Goal: Complete application form: Complete application form

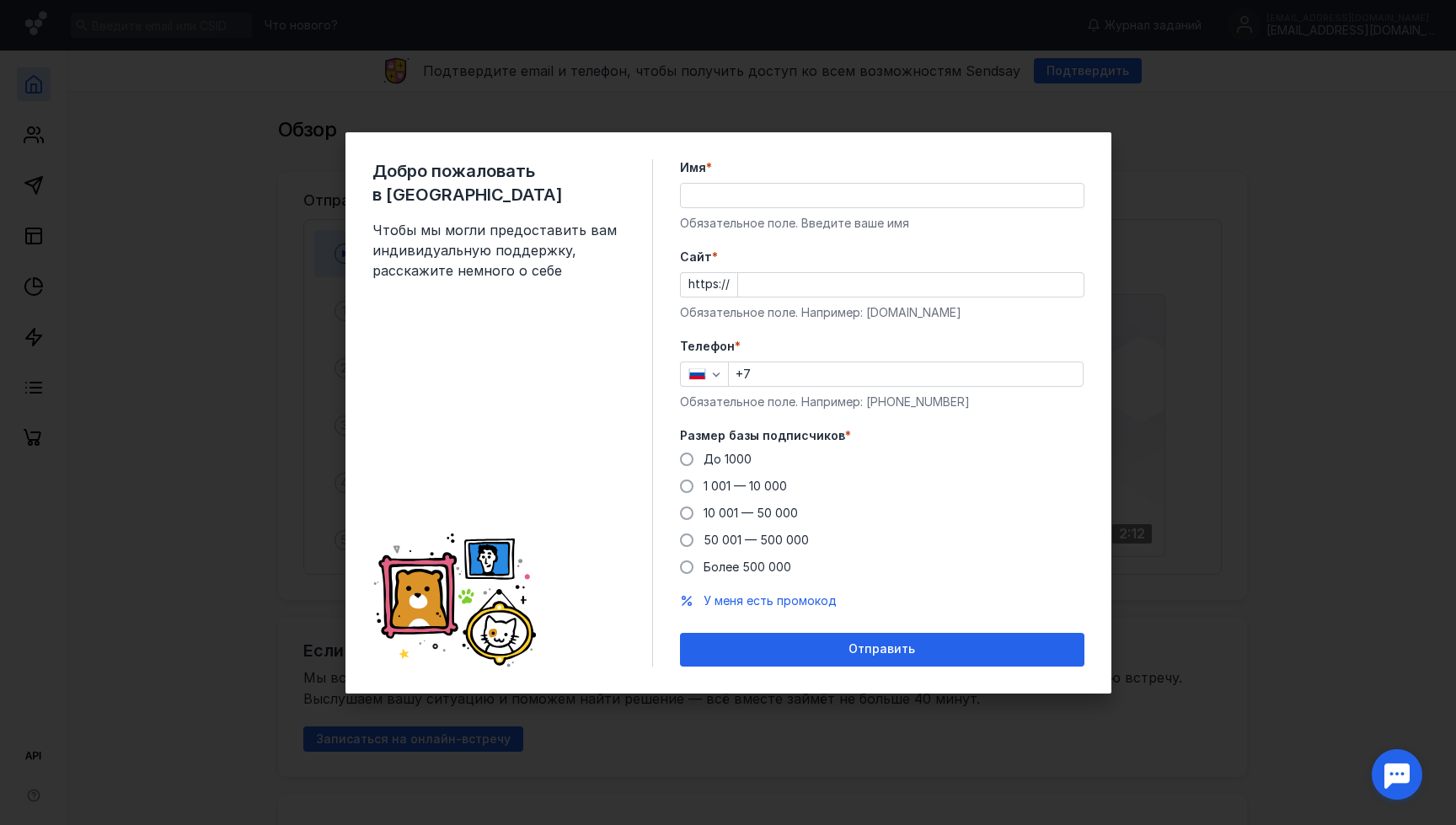
click at [792, 188] on input "Имя *" at bounding box center [882, 195] width 403 height 24
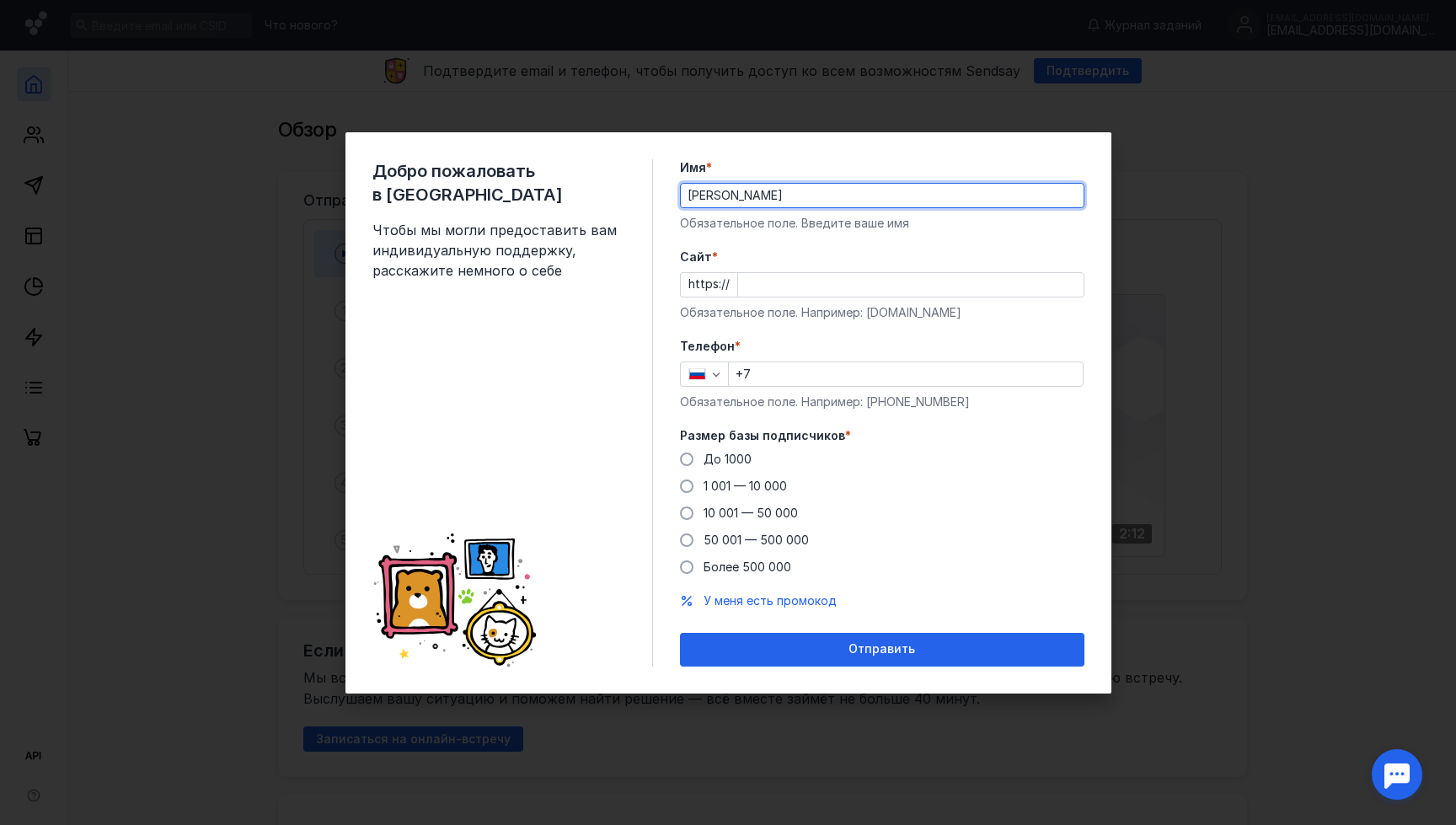
type input "[PERSON_NAME]"
click at [755, 282] on input "Cайт *" at bounding box center [910, 285] width 345 height 24
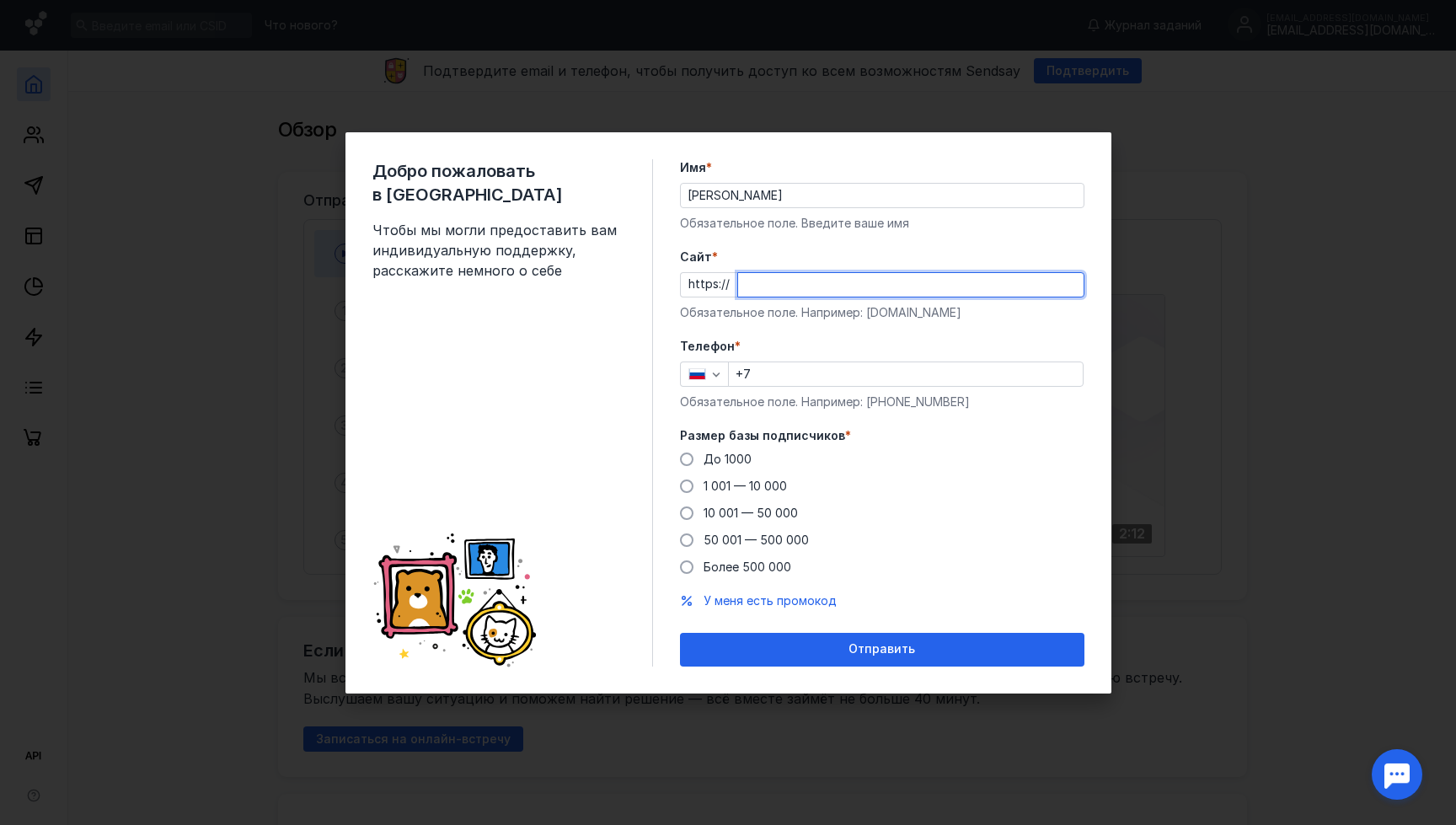
paste input "[DOMAIN_NAME]"
type input "[DOMAIN_NAME]"
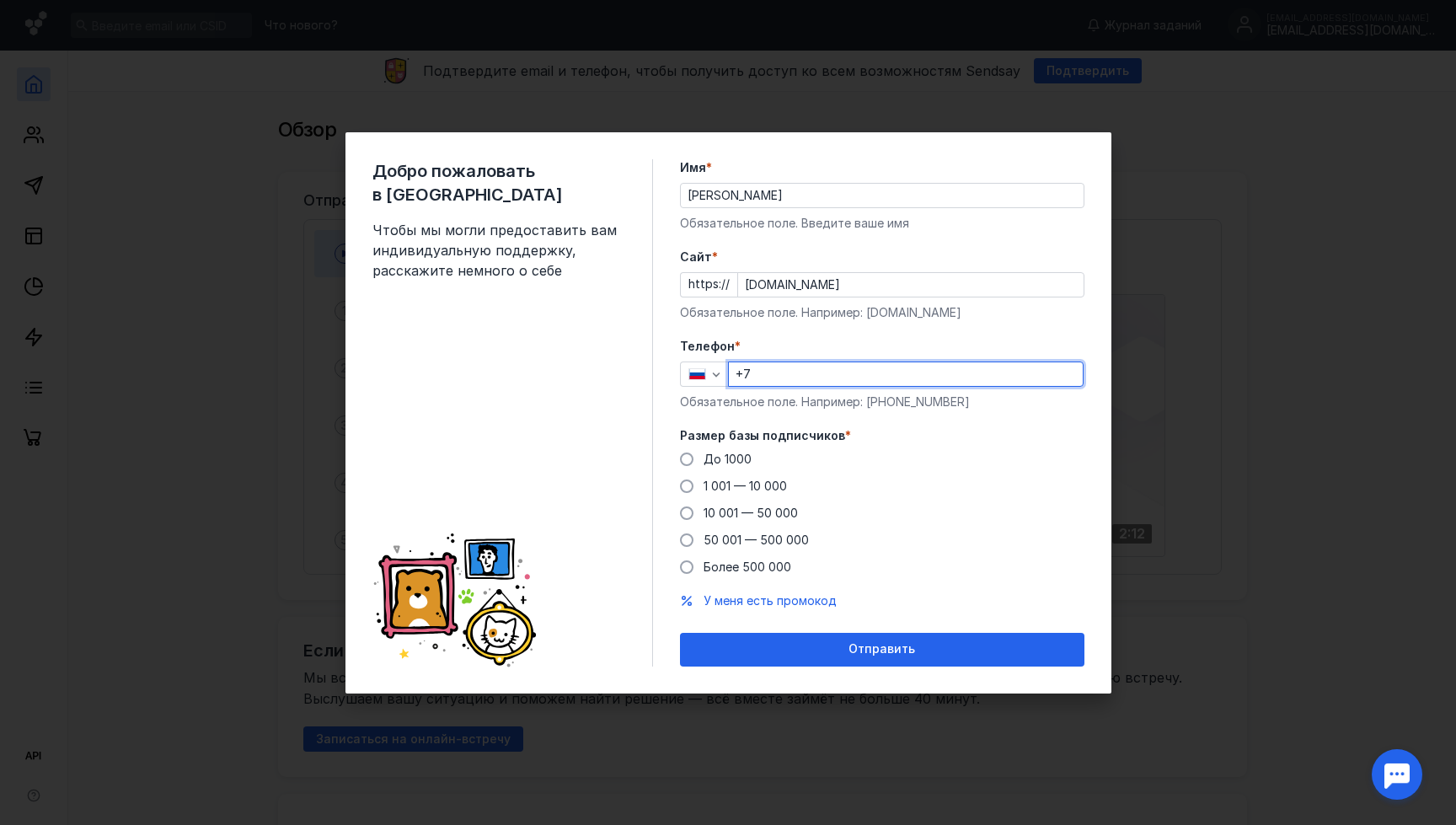
click at [778, 372] on input "+7" at bounding box center [905, 375] width 354 height 24
type input "[PHONE_NUMBER]"
click at [685, 512] on span at bounding box center [687, 514] width 14 height 14
click at [0, 0] on input "10 001 — 50 000" at bounding box center [0, 0] width 0 height 0
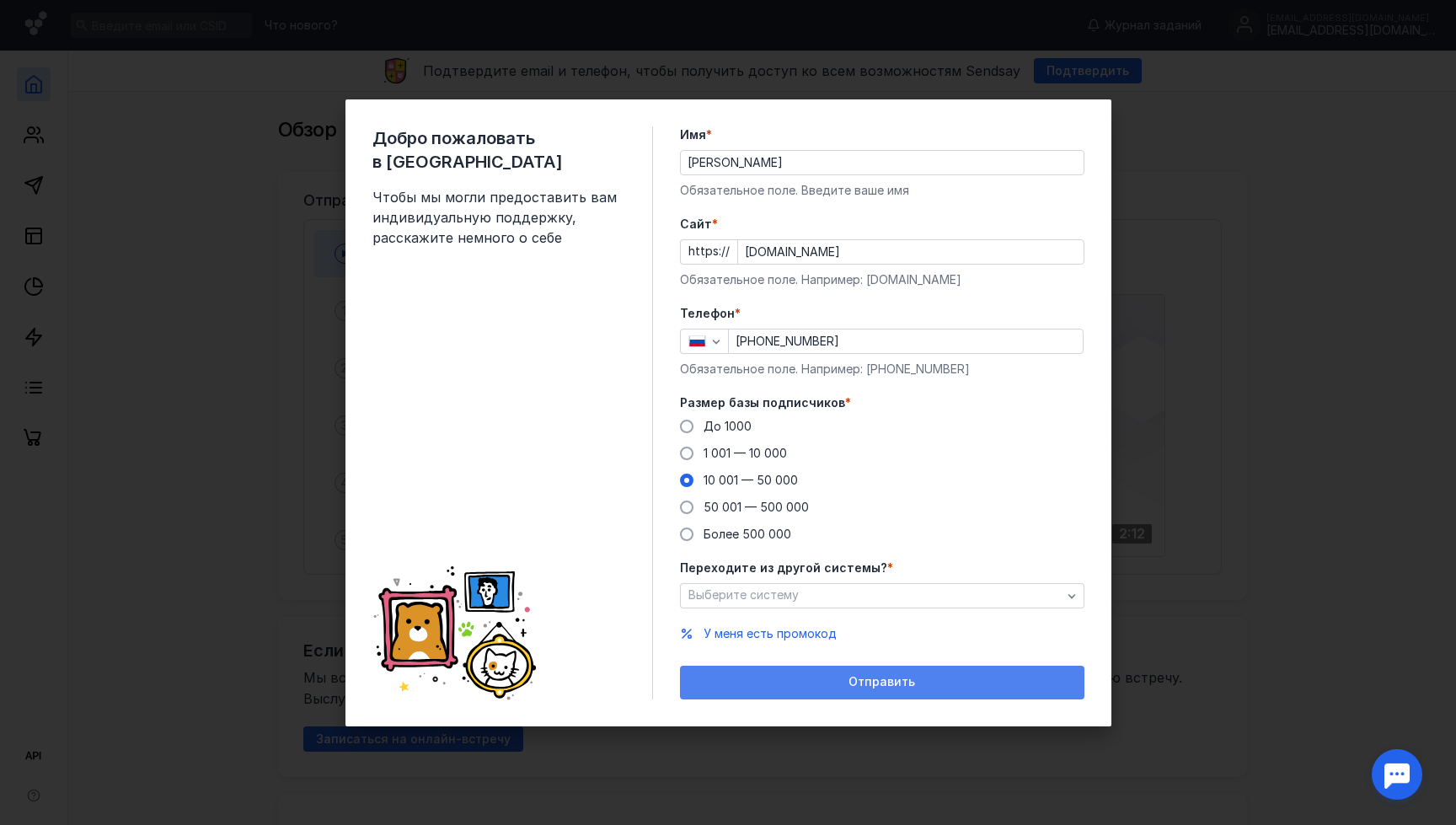
click at [856, 683] on span "Отправить" at bounding box center [882, 682] width 67 height 15
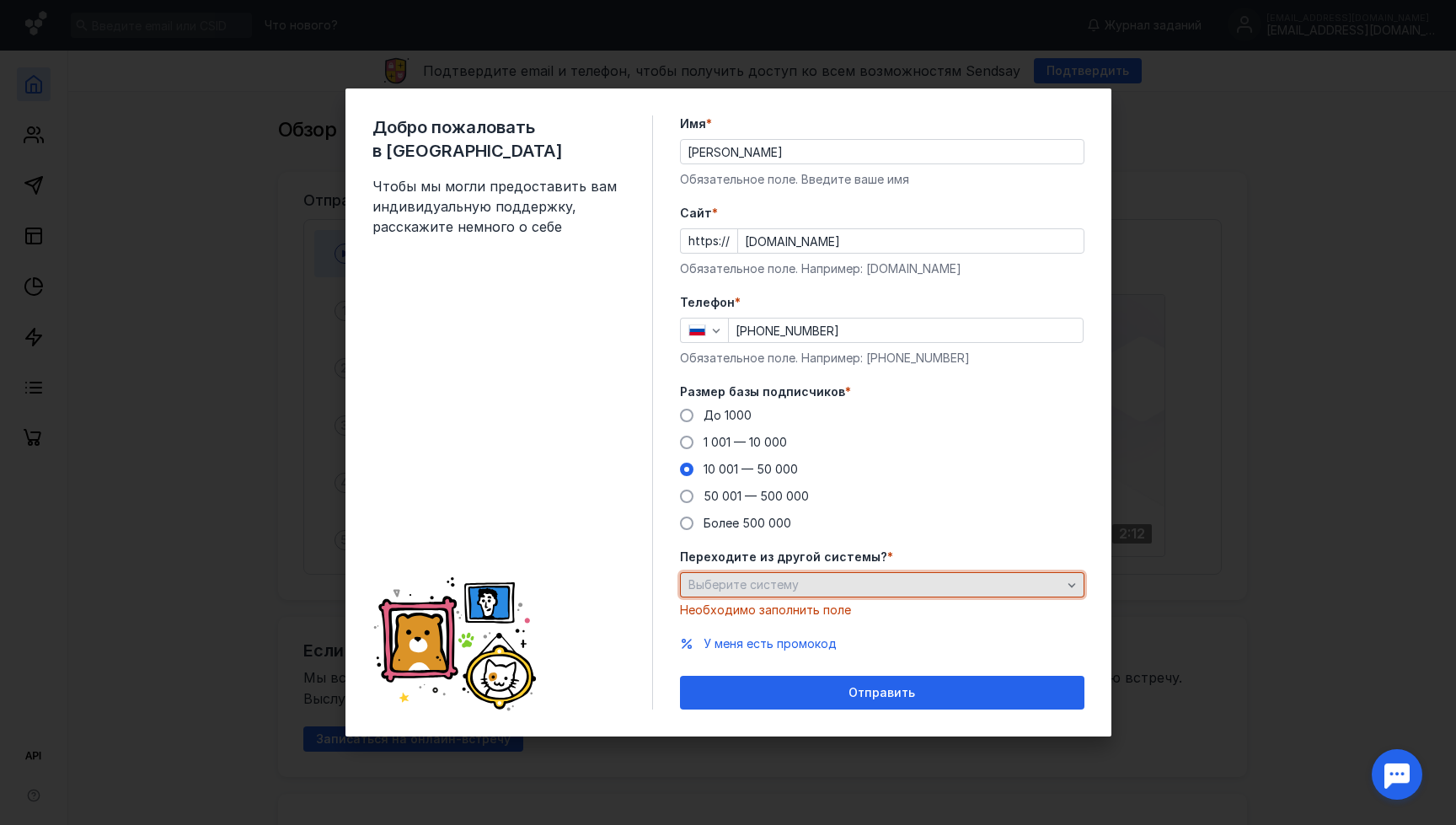
click at [820, 595] on div "Выберите систему" at bounding box center [882, 585] width 404 height 26
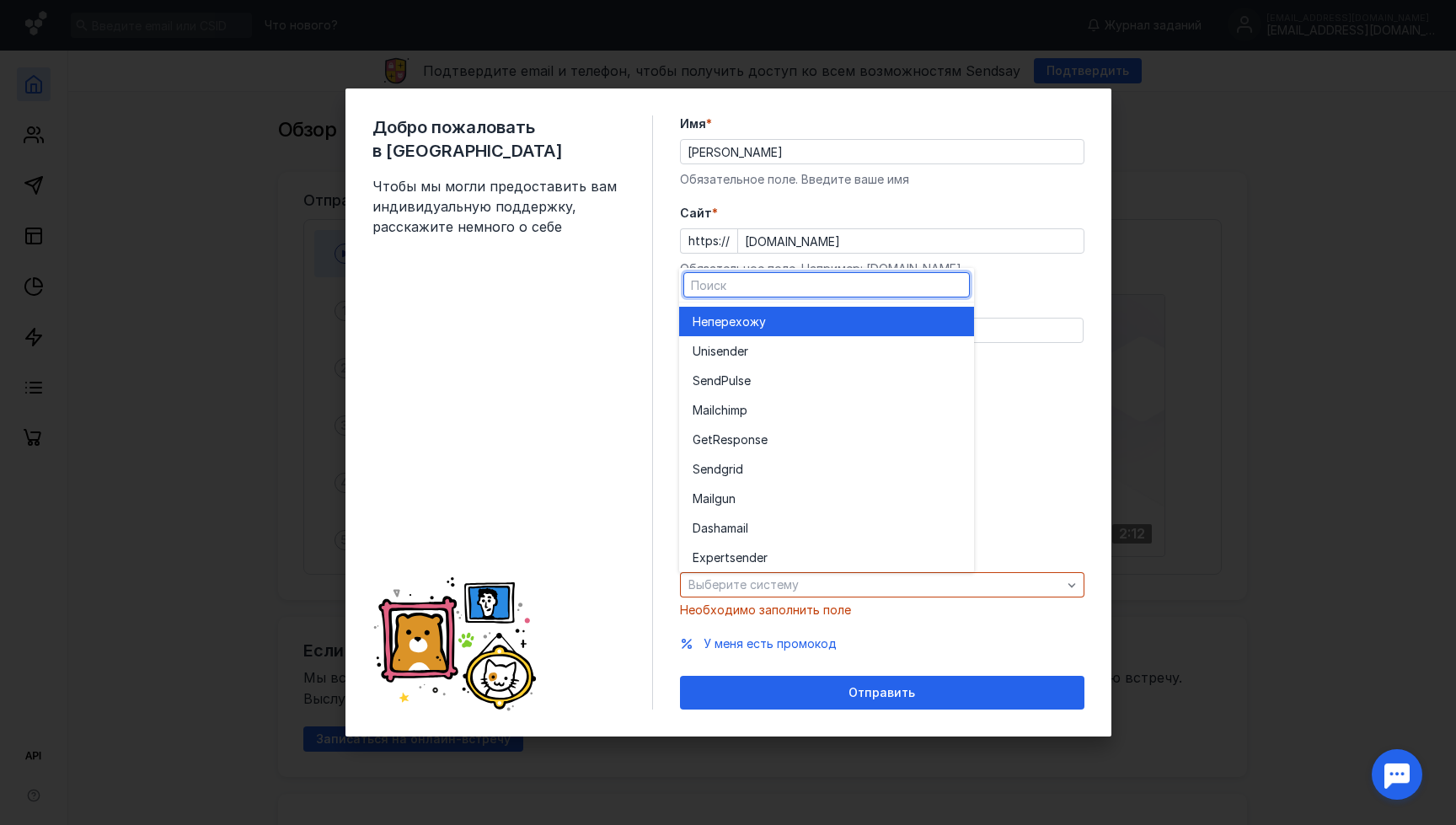
click at [817, 328] on div "Не перехожу" at bounding box center [827, 322] width 268 height 17
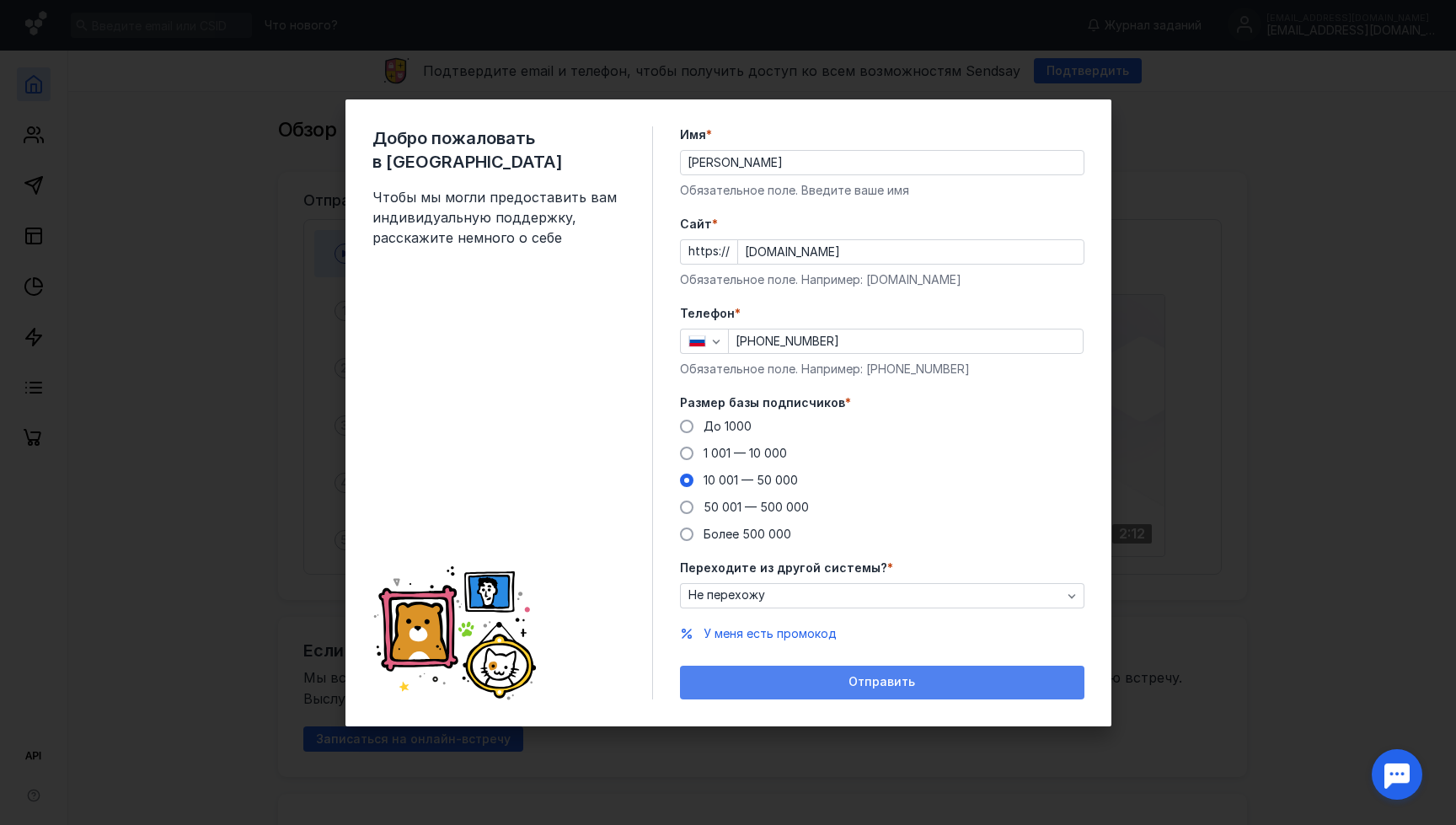
click at [882, 672] on div "Отправить" at bounding box center [882, 683] width 404 height 34
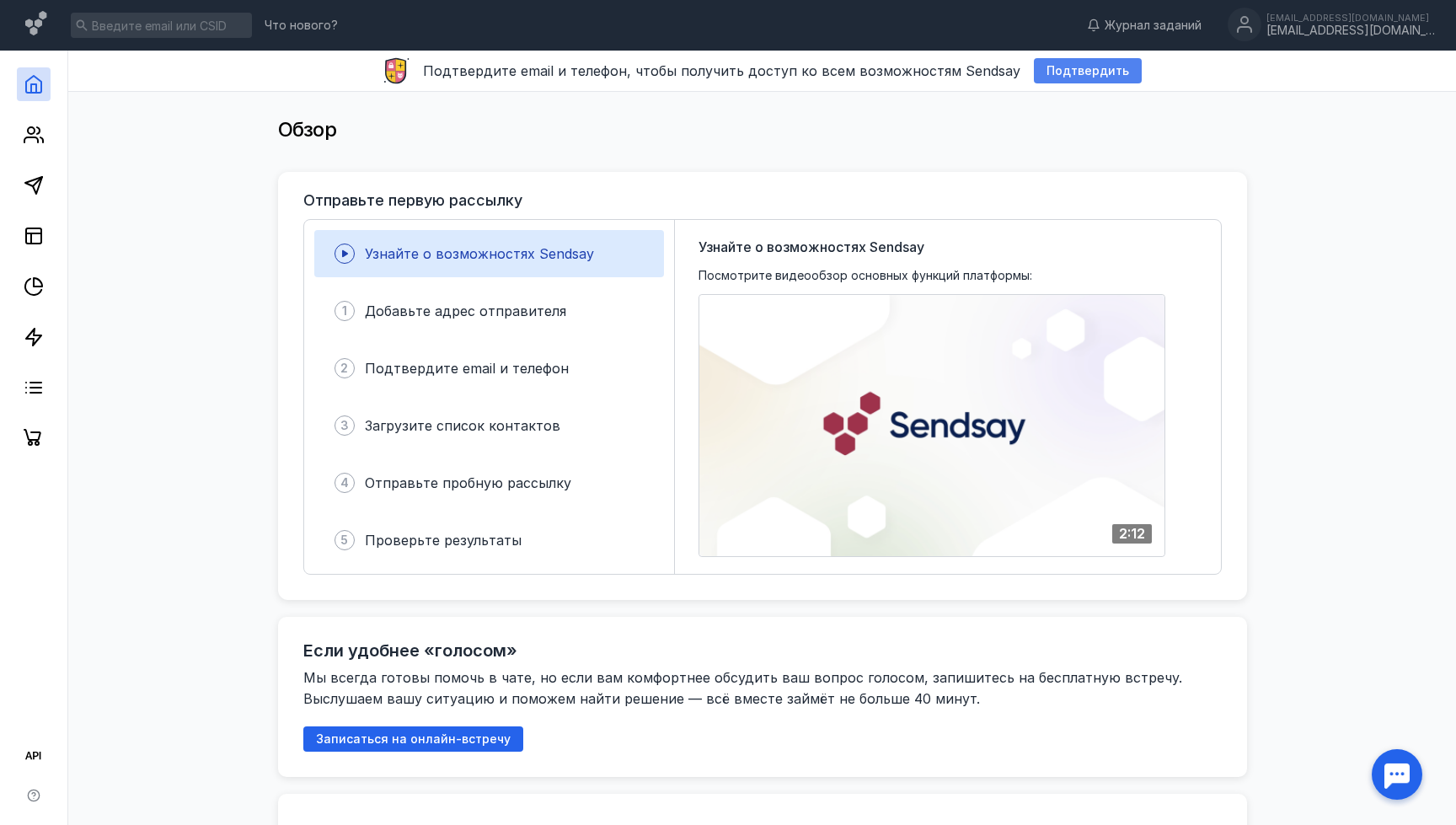
click at [1085, 73] on span "Подтвердить" at bounding box center [1088, 71] width 83 height 15
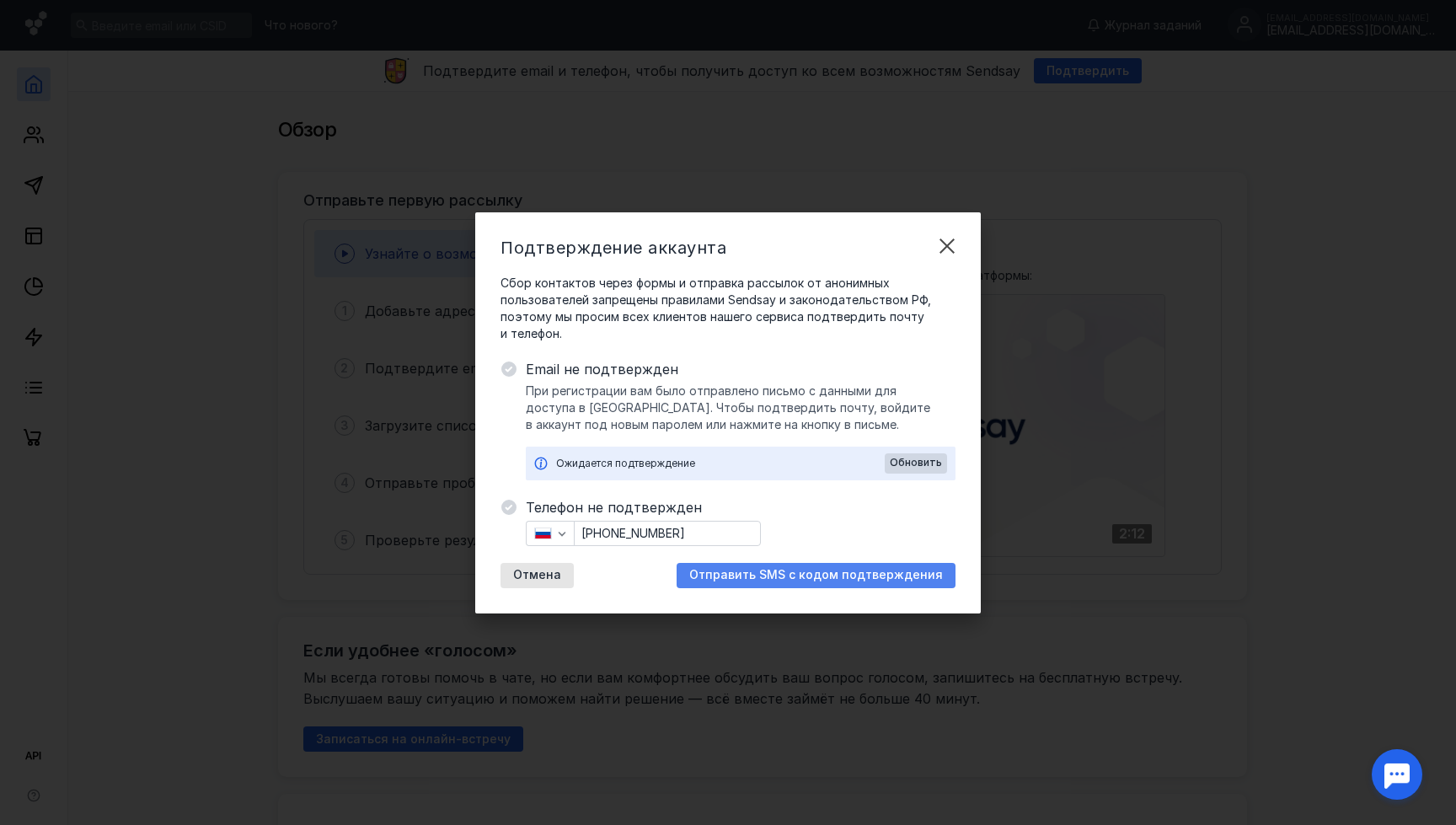
click at [776, 577] on span "Отправить SMS с кодом подтверждения" at bounding box center [815, 575] width 253 height 15
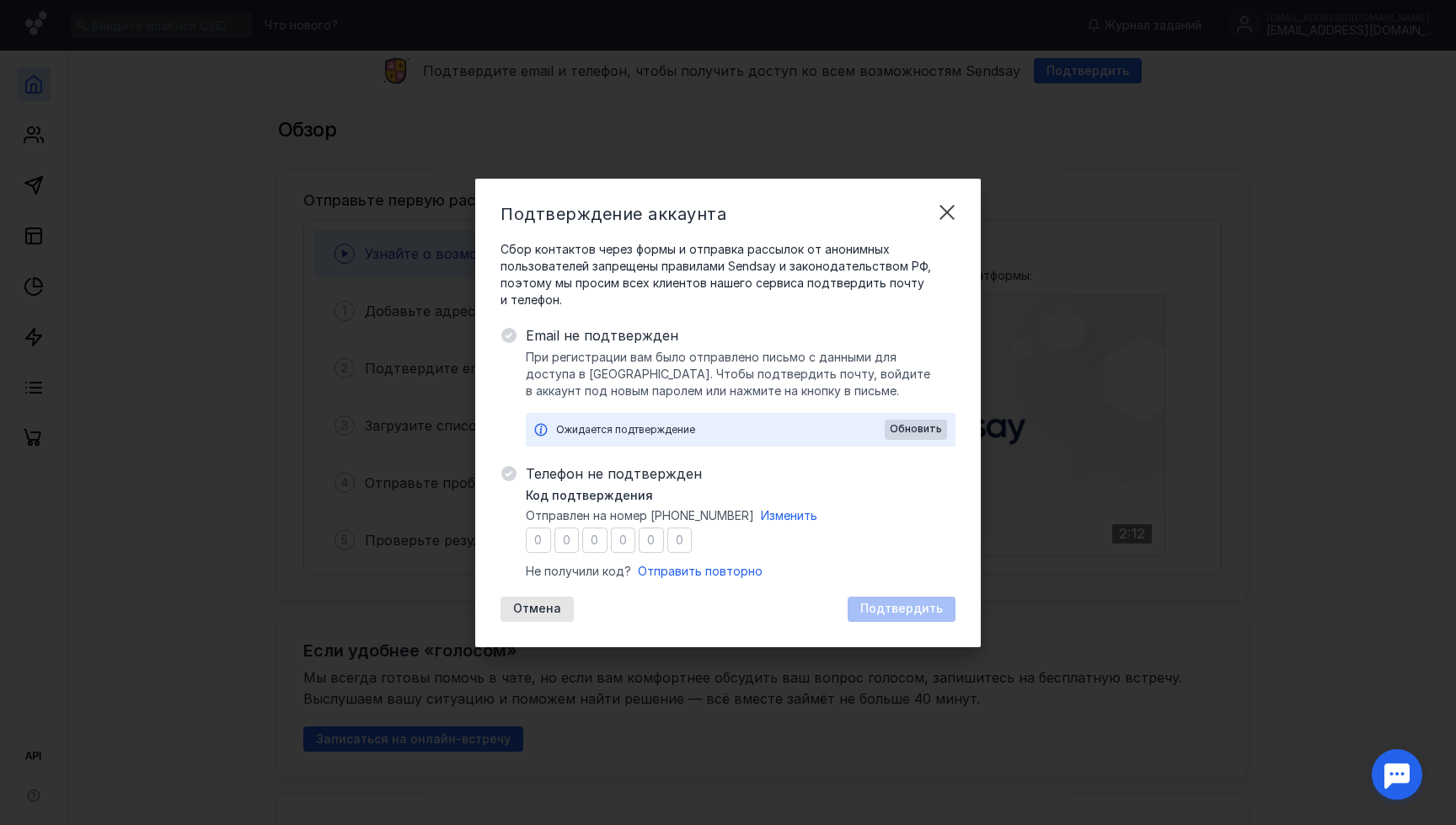
type input "6"
type input "5"
type input "2"
type input "8"
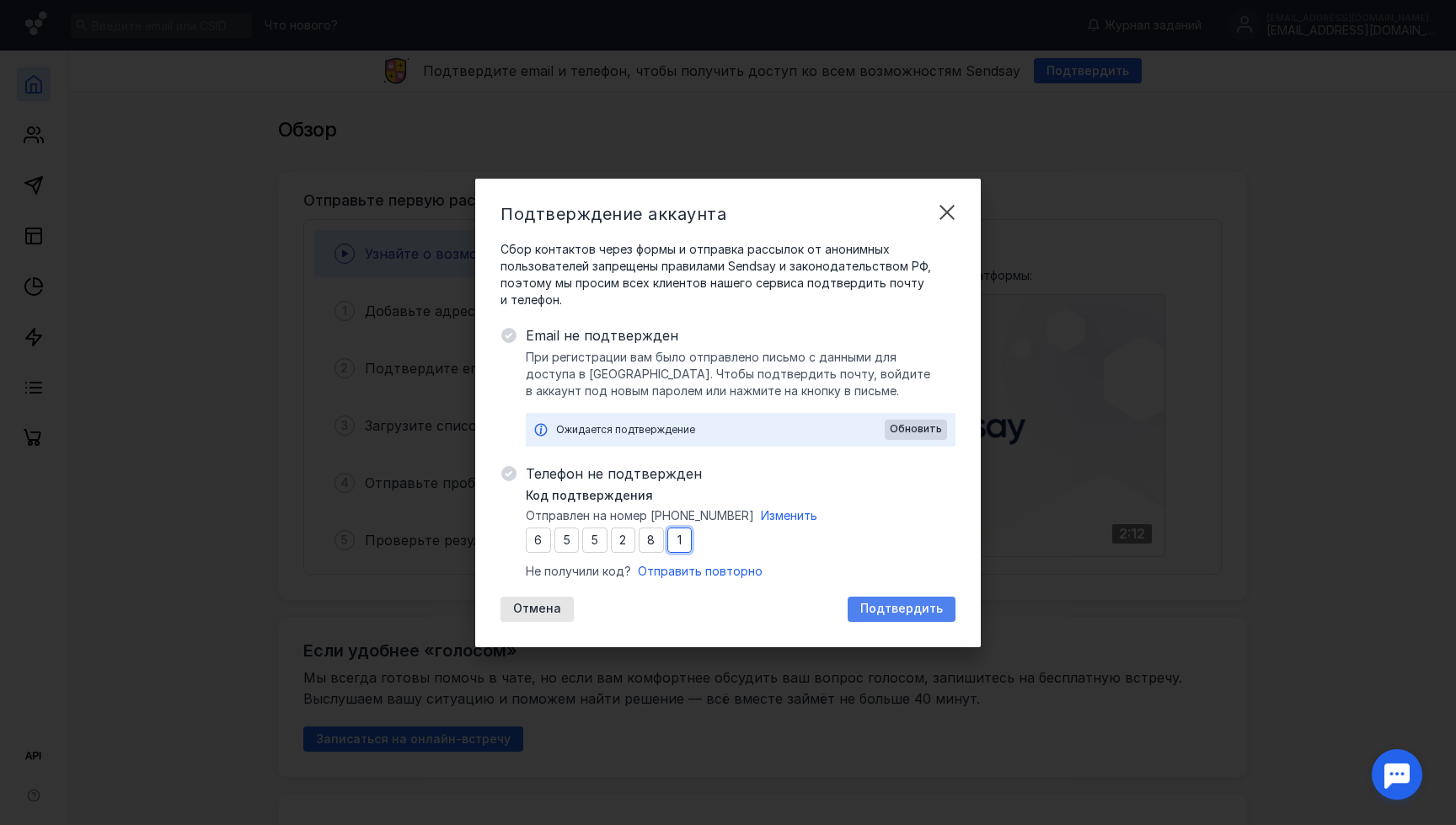
type input "1"
click at [904, 607] on span "Подтвердить" at bounding box center [901, 608] width 83 height 15
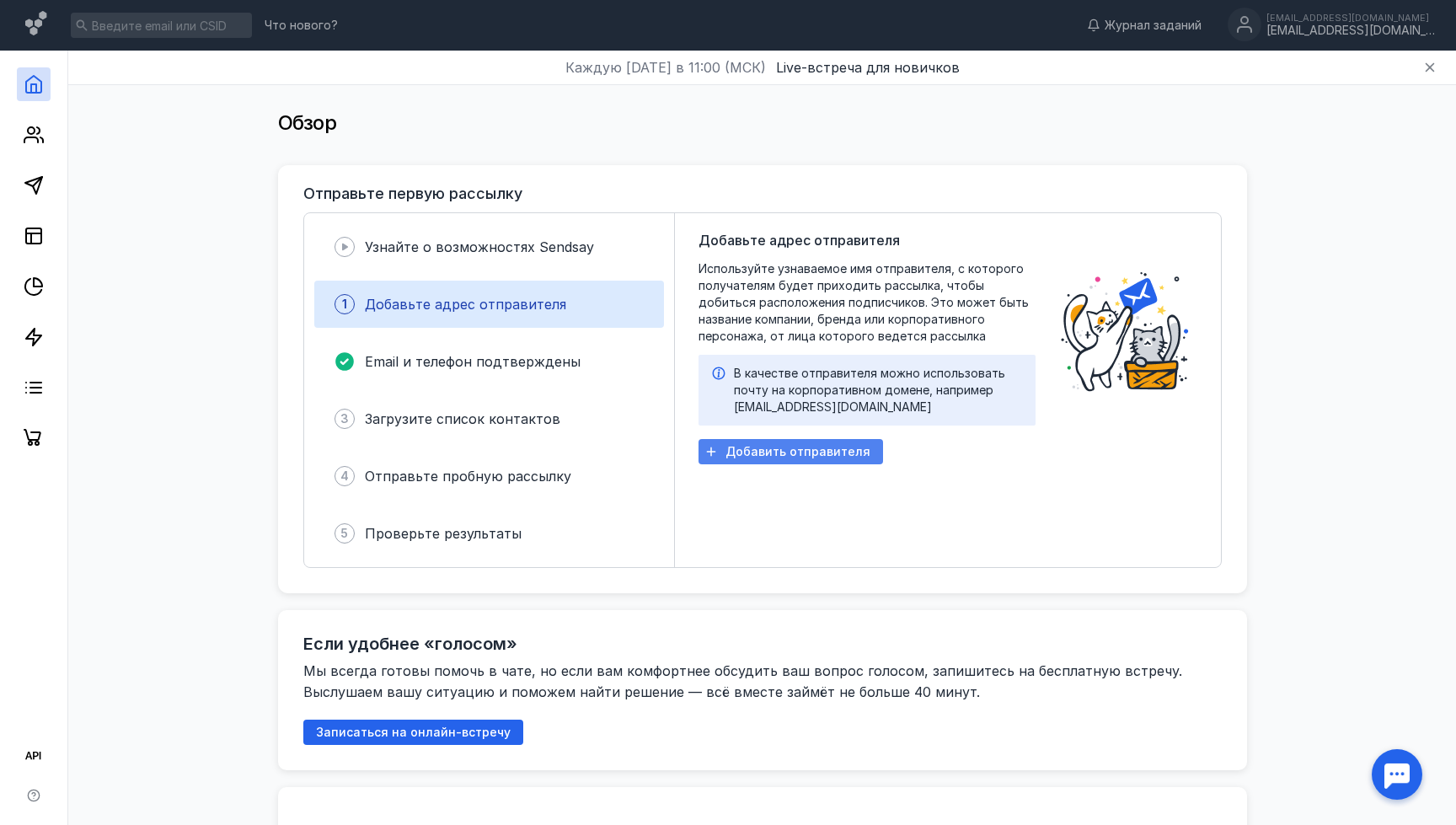
click at [819, 450] on span "Добавить отправителя" at bounding box center [798, 451] width 145 height 15
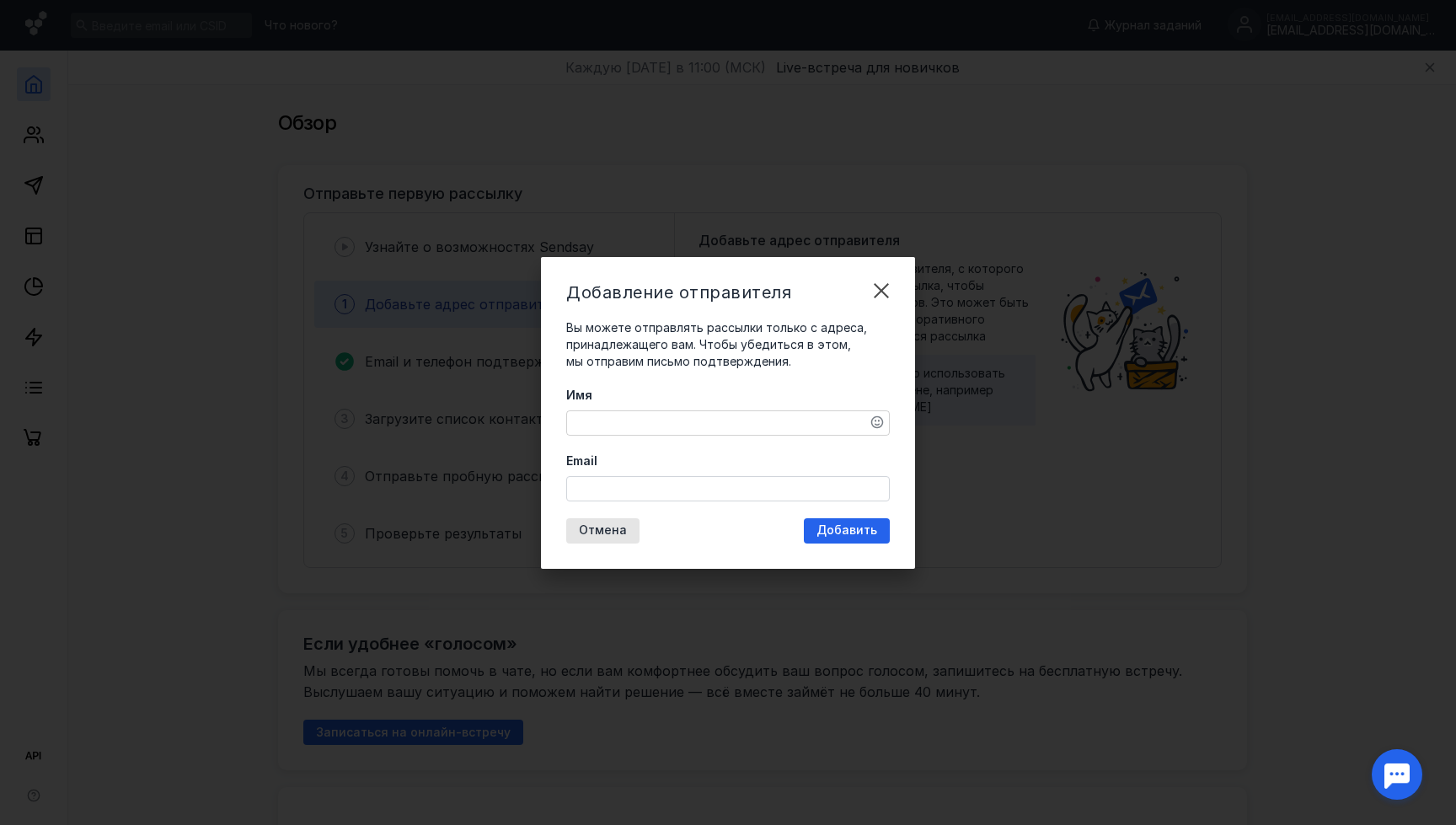
click at [718, 427] on textarea "Имя" at bounding box center [728, 423] width 322 height 24
type textarea "Центр Здоровья CERAGEM"
click at [687, 493] on input "Email" at bounding box center [728, 489] width 322 height 24
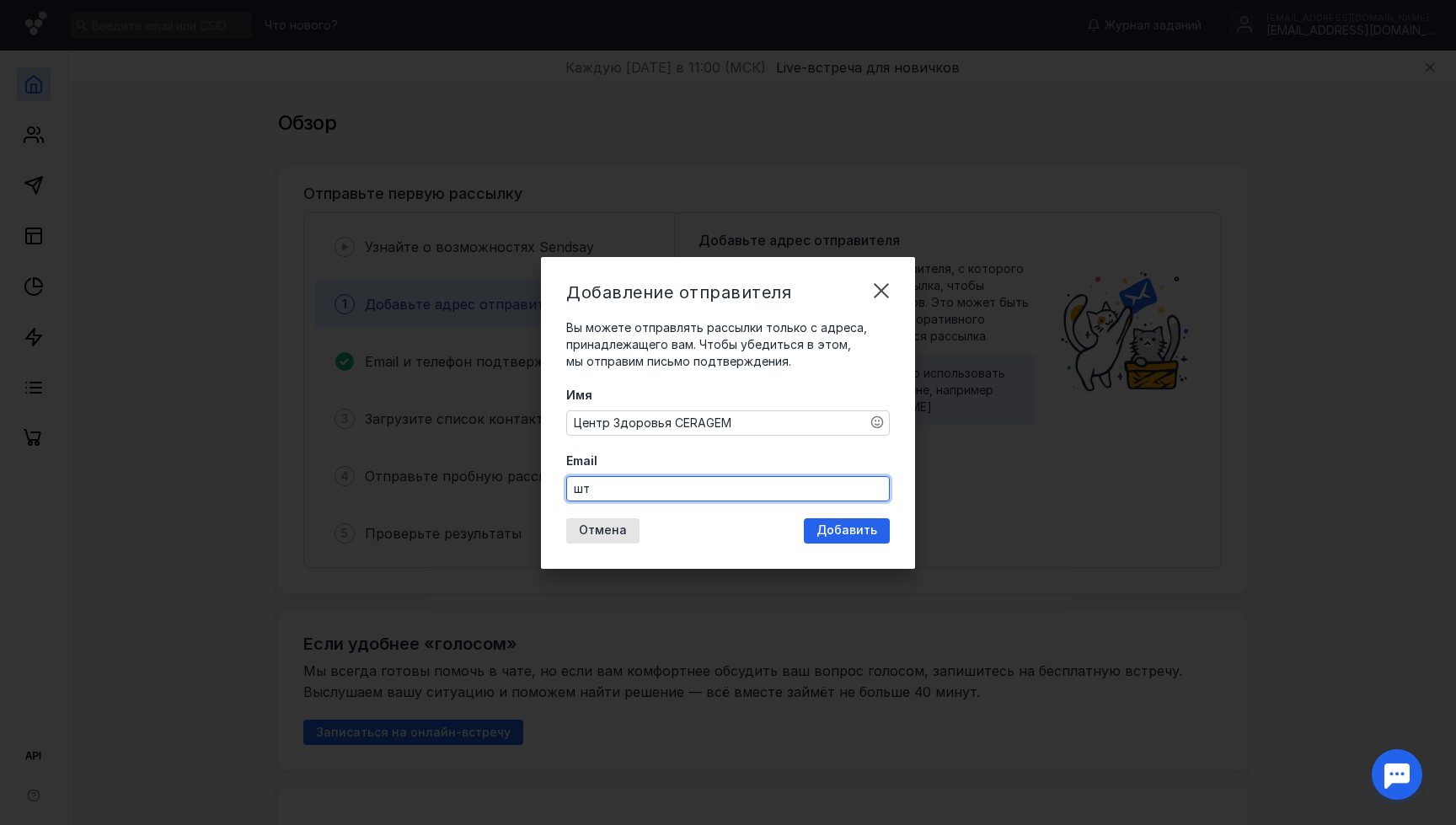
type input "ш"
type input "[EMAIL_ADDRESS][DOMAIN_NAME]"
click at [856, 531] on span "Добавить" at bounding box center [846, 530] width 61 height 15
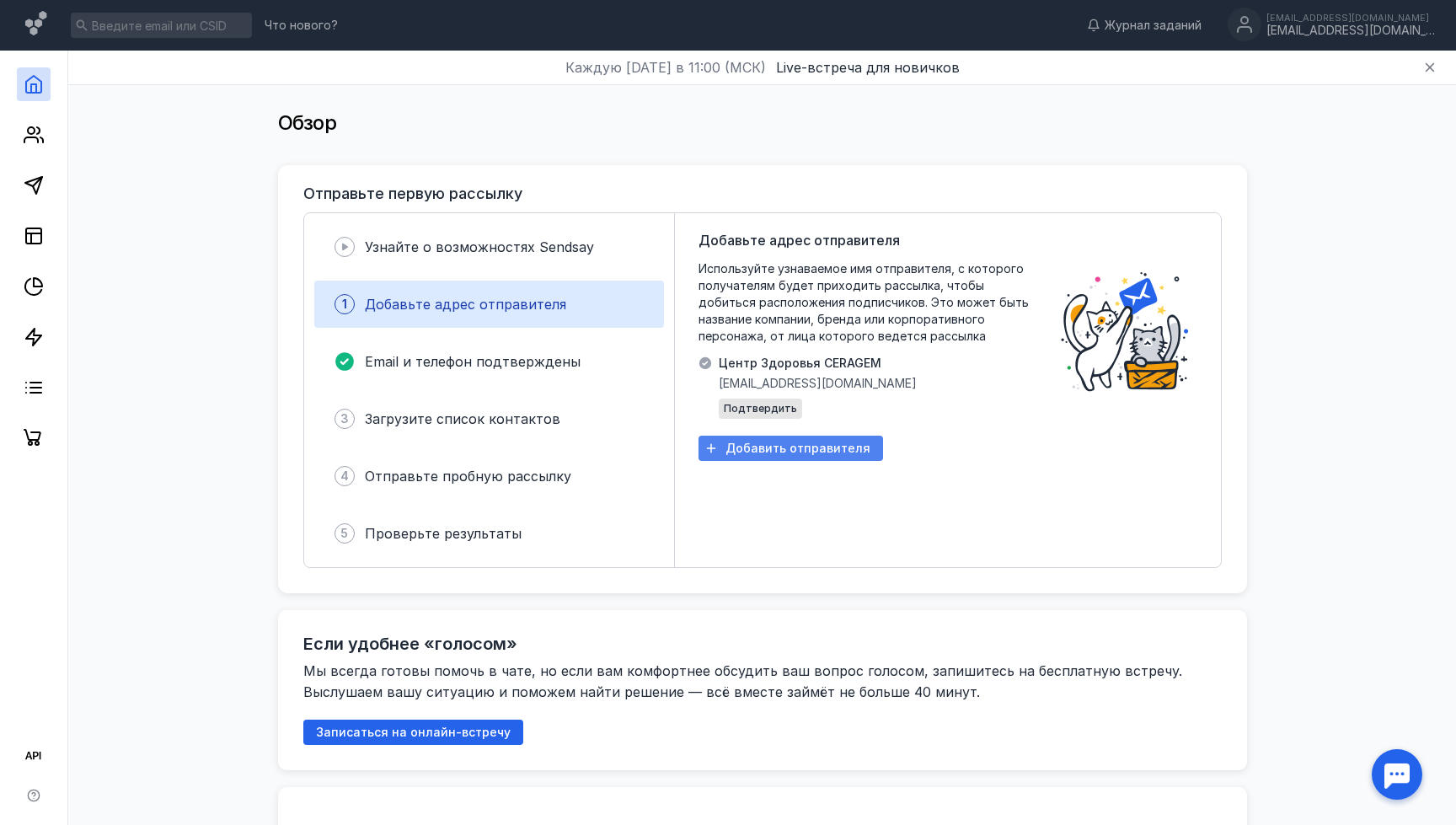
click at [792, 452] on span "Добавить отправителя" at bounding box center [798, 449] width 145 height 15
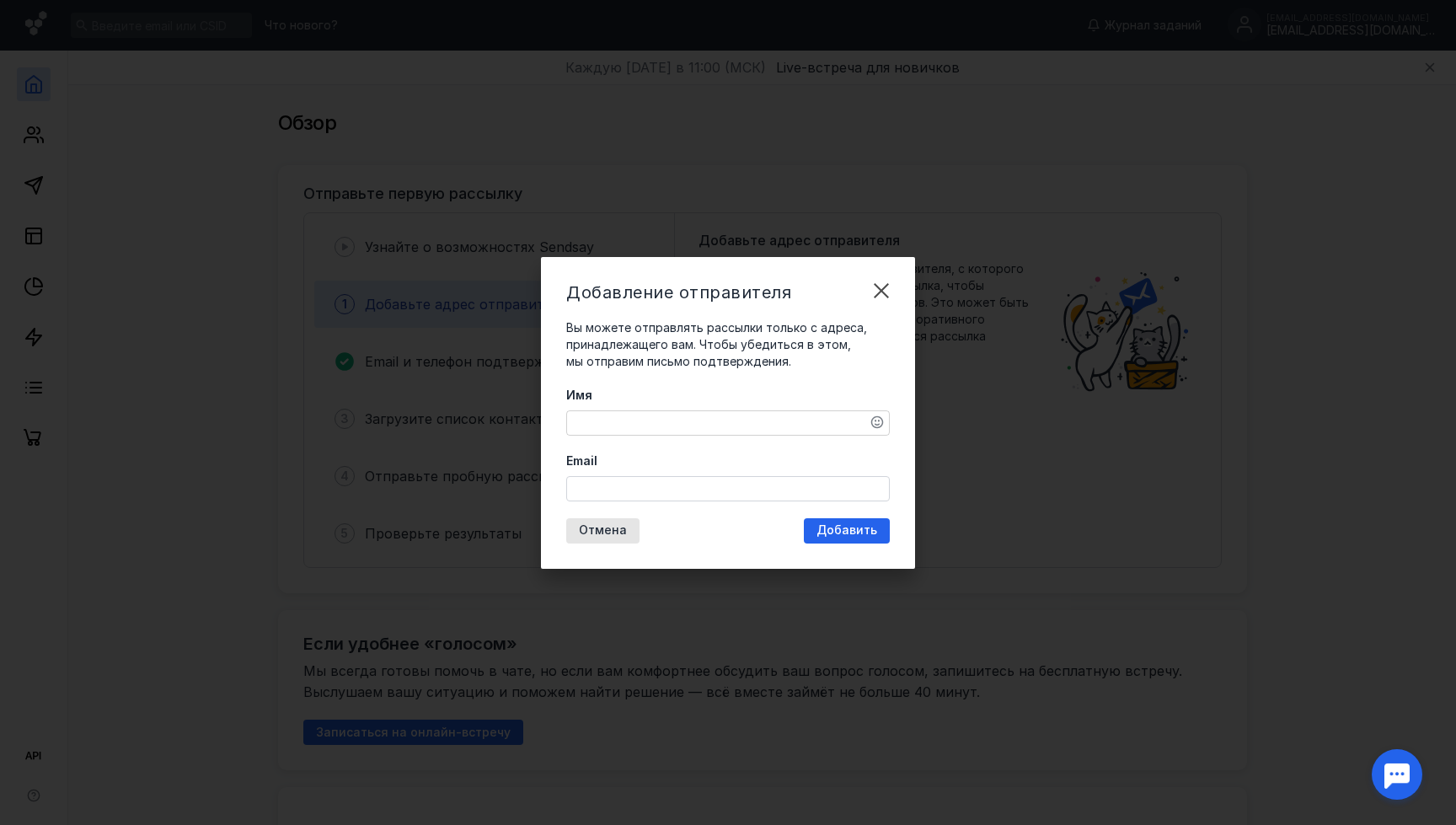
click at [670, 423] on textarea "Имя" at bounding box center [728, 423] width 322 height 24
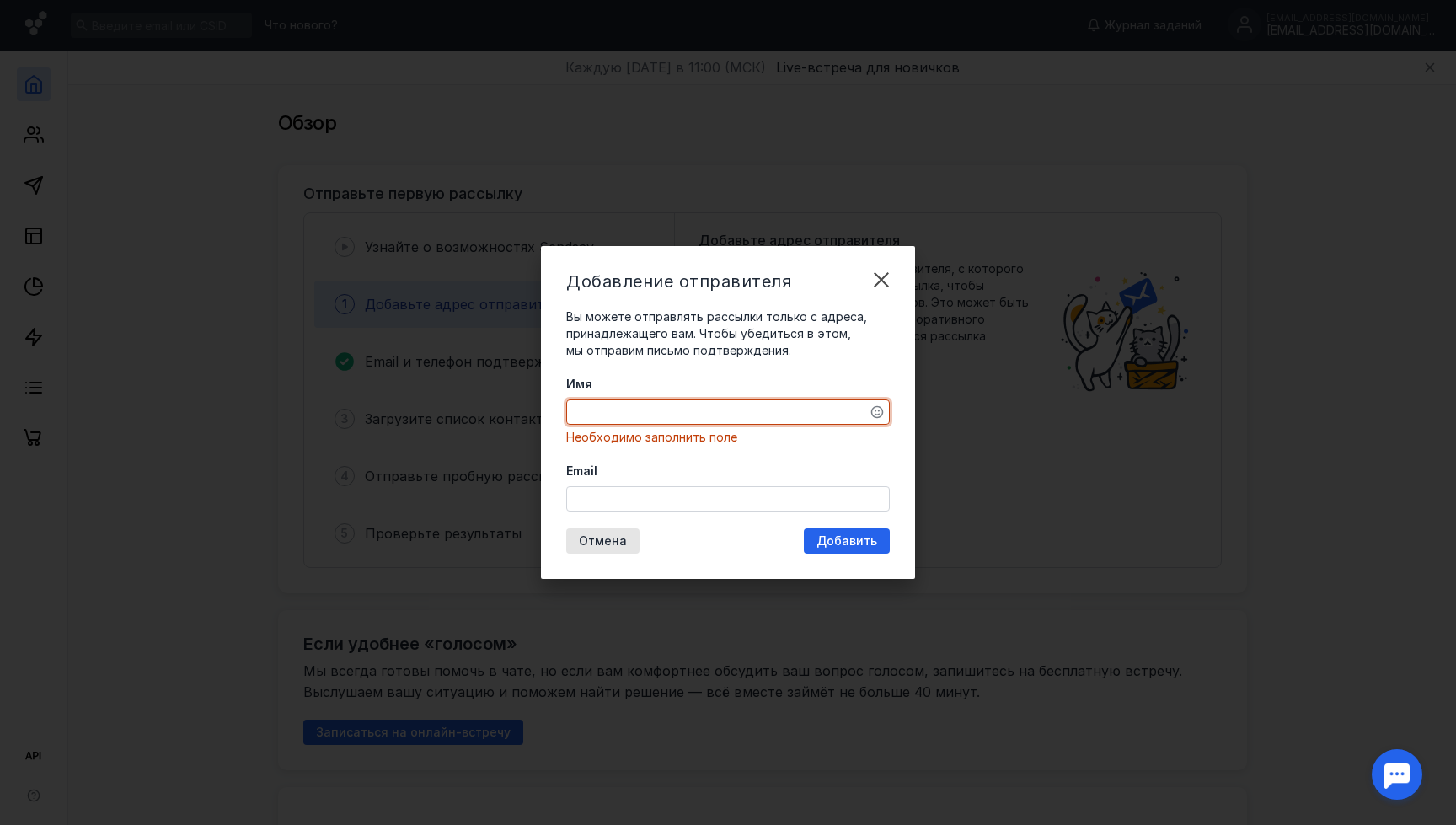
paste textarea "[EMAIL_ADDRESS][DOMAIN_NAME]"
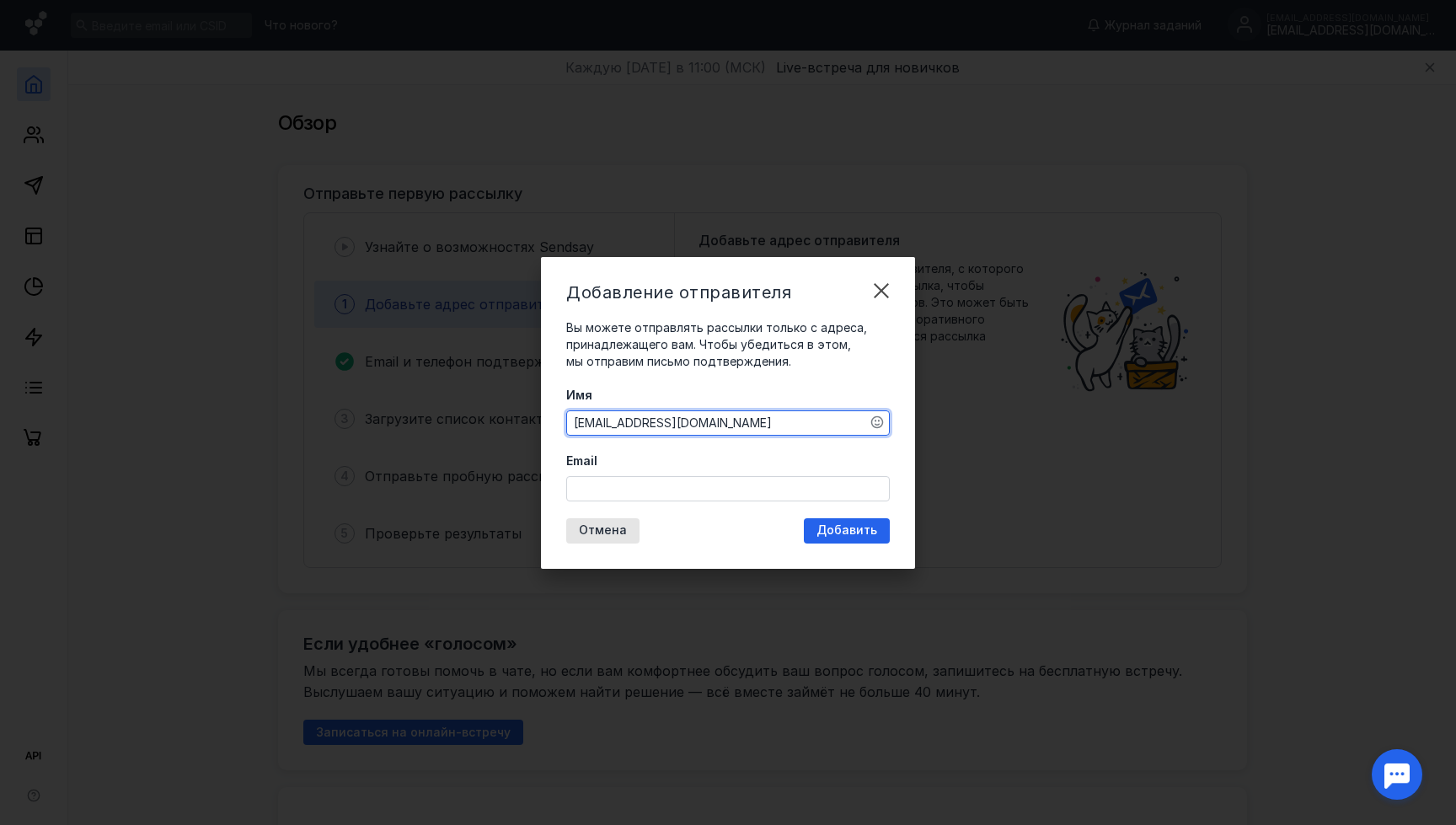
type textarea "[EMAIL_ADDRESS][DOMAIN_NAME]"
click at [716, 498] on input "Email" at bounding box center [728, 489] width 322 height 24
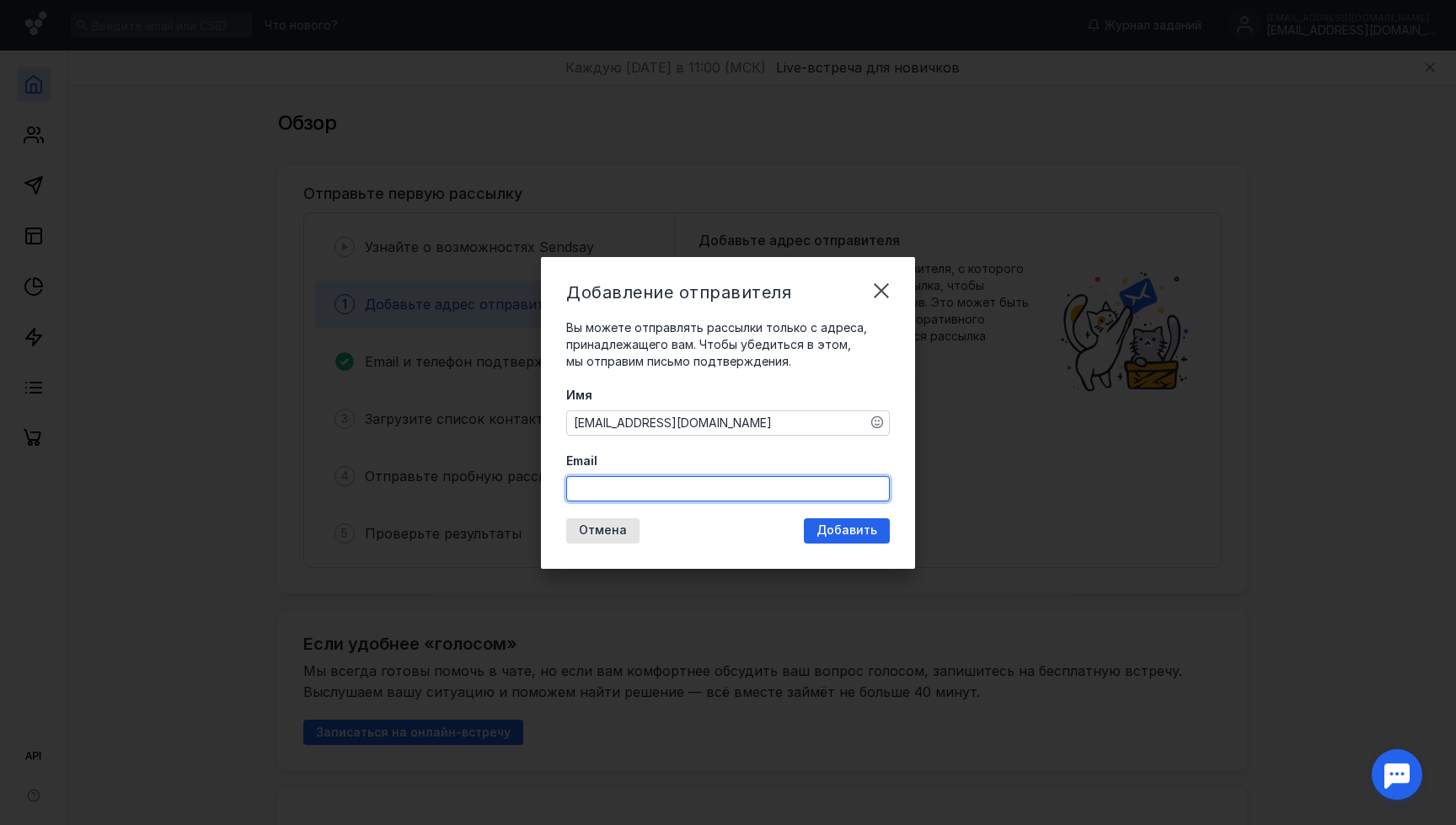
paste input "[EMAIL_ADDRESS][DOMAIN_NAME]"
type input "[EMAIL_ADDRESS][DOMAIN_NAME]"
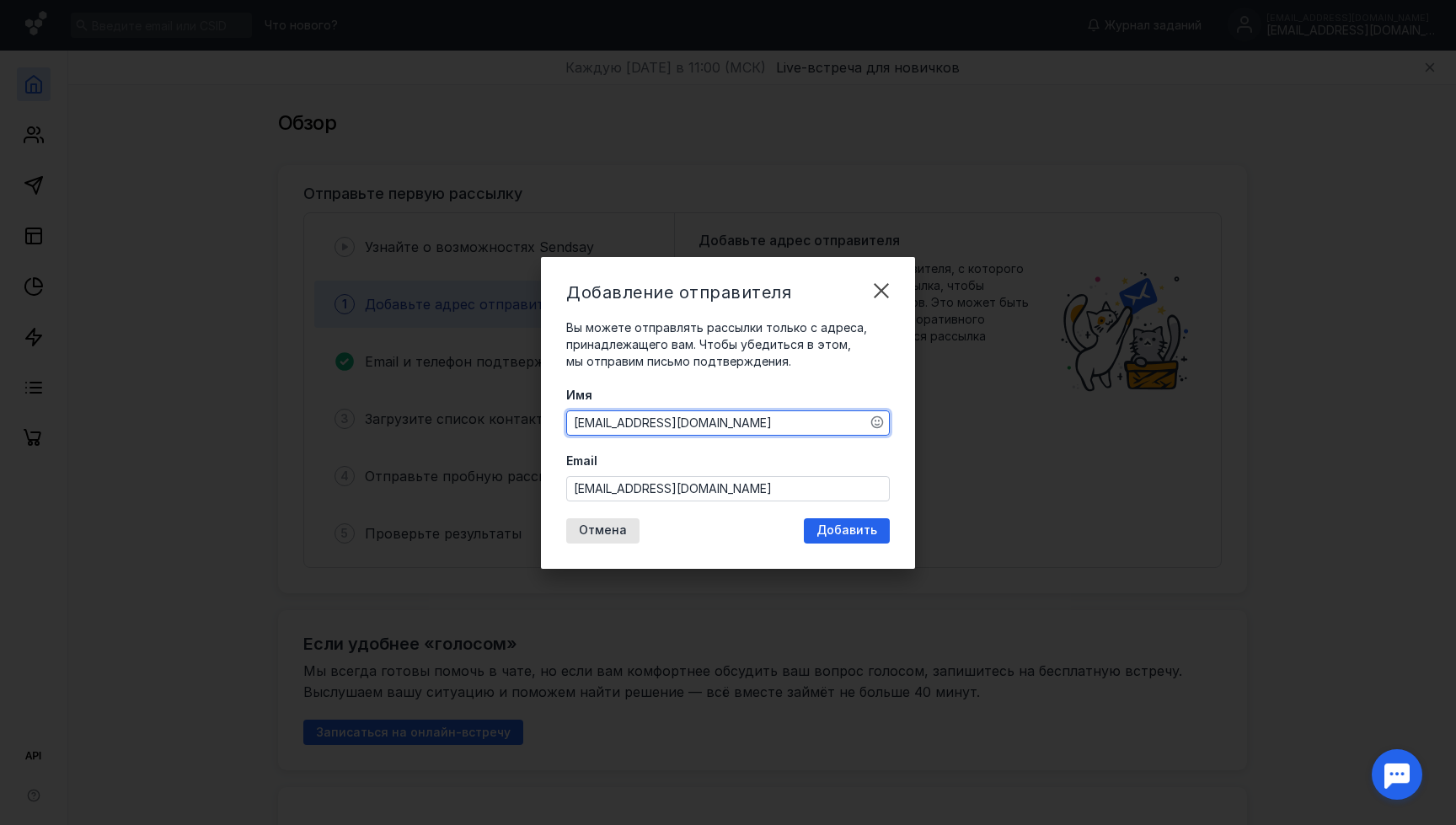
drag, startPoint x: 772, startPoint y: 426, endPoint x: 392, endPoint y: 421, distance: 380.0
click at [392, 421] on div "Добавление отправителя Вы можете отправлять рассылки только с адреса, принадлеж…" at bounding box center [728, 412] width 1456 height 825
type textarea "W"
type textarea "Центр Здоровья CERAGEM"
click at [872, 531] on span "Добавить" at bounding box center [846, 530] width 61 height 15
